Goal: Task Accomplishment & Management: Use online tool/utility

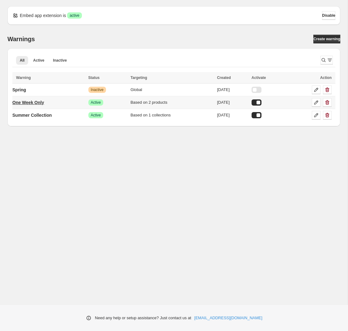
click at [35, 99] on p "One Week Only" at bounding box center [28, 102] width 32 height 6
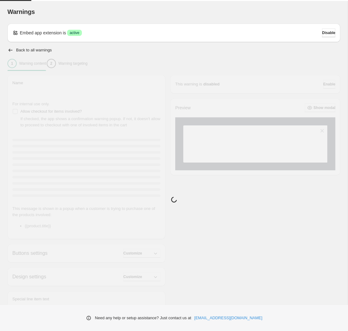
type input "**********"
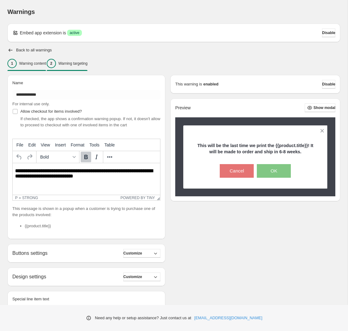
click at [81, 65] on p "Warning targeting" at bounding box center [72, 63] width 29 height 5
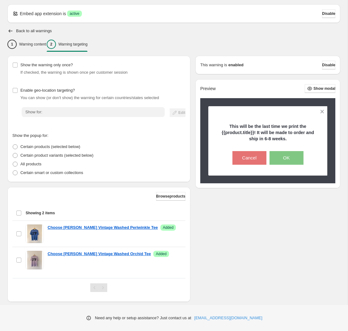
scroll to position [30, 0]
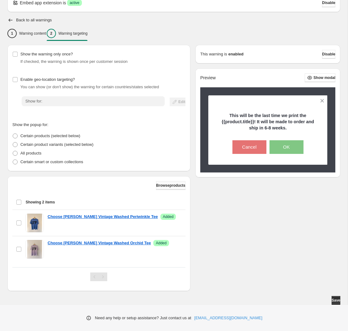
click at [156, 183] on span "Browse products" at bounding box center [170, 185] width 29 height 5
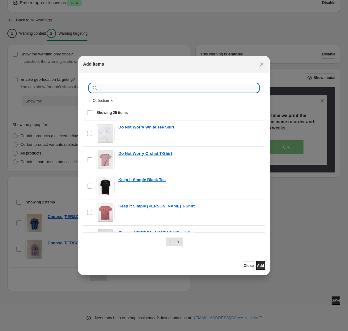
click at [100, 88] on input ":r1b:" at bounding box center [179, 88] width 160 height 9
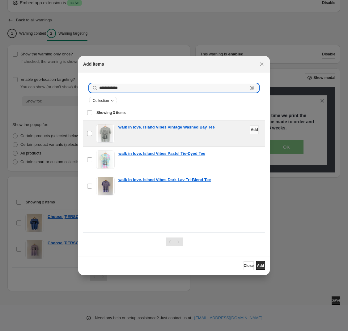
type input "**********"
click at [251, 130] on span "Add" at bounding box center [254, 129] width 7 height 5
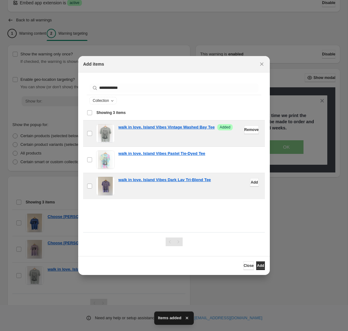
click at [251, 182] on span "Add" at bounding box center [254, 182] width 7 height 5
click at [244, 268] on button "Close" at bounding box center [249, 265] width 10 height 9
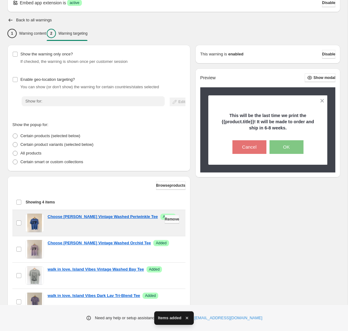
click at [178, 215] on button "Remove" at bounding box center [172, 219] width 15 height 9
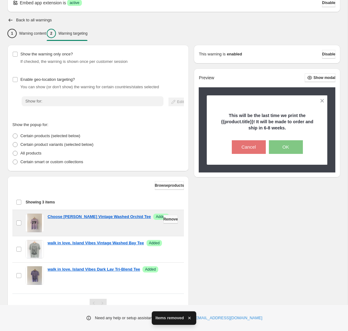
click at [173, 218] on span "Remove" at bounding box center [171, 219] width 15 height 5
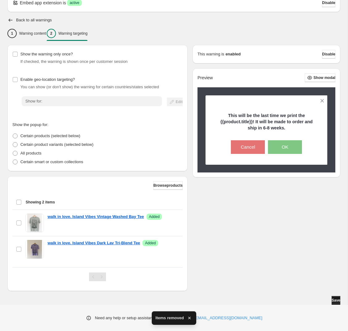
click at [332, 300] on span "Save" at bounding box center [336, 300] width 9 height 5
